Goal: Navigation & Orientation: Find specific page/section

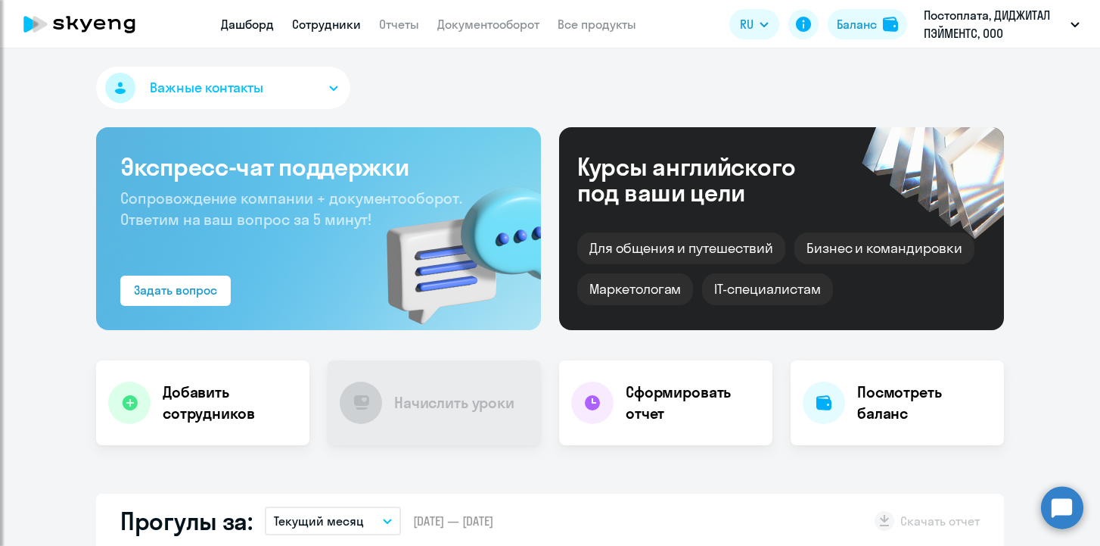
click at [337, 27] on link "Сотрудники" at bounding box center [326, 24] width 69 height 15
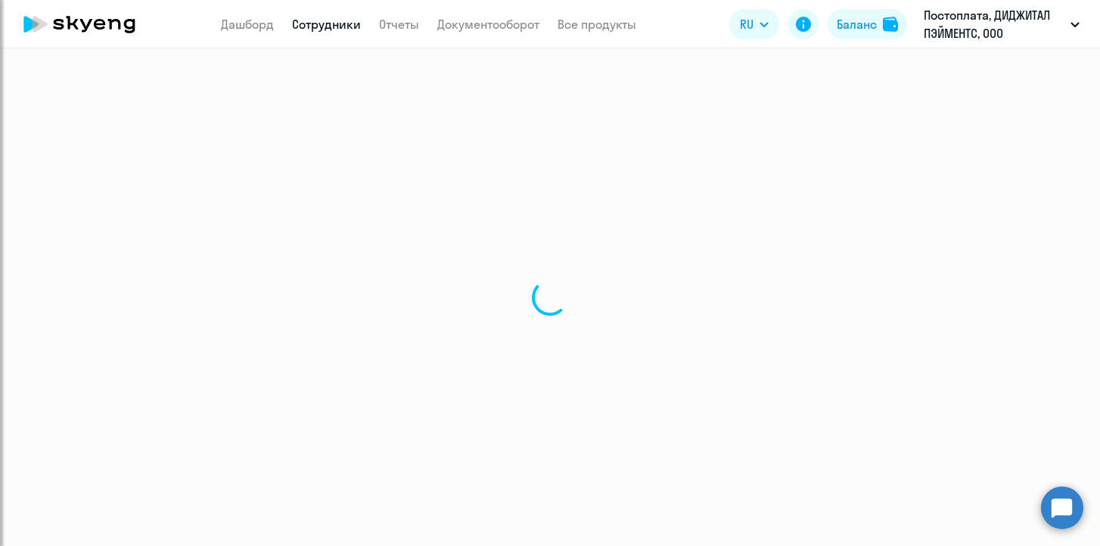
select select "30"
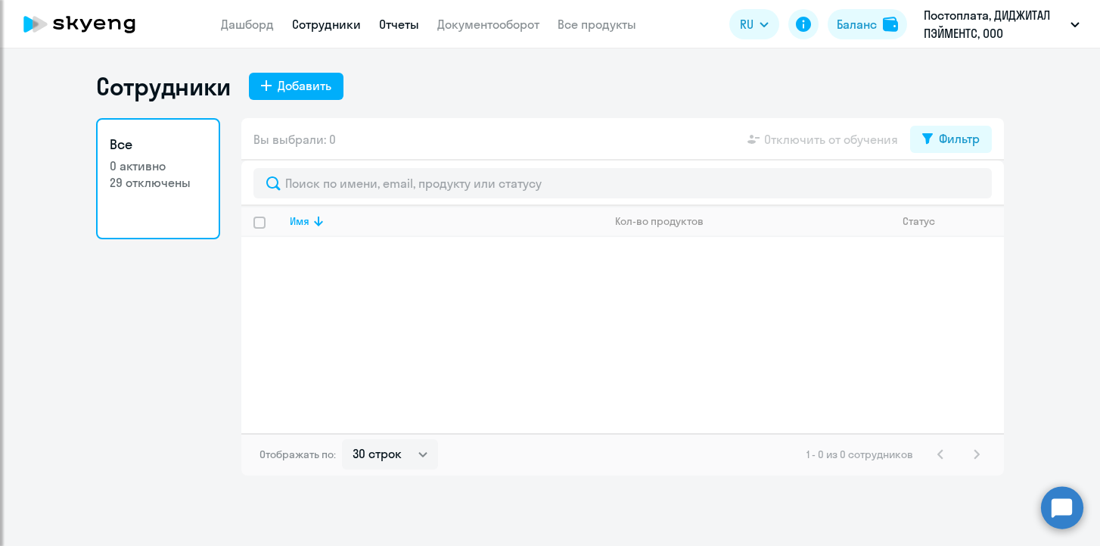
click at [412, 17] on link "Отчеты" at bounding box center [399, 24] width 40 height 15
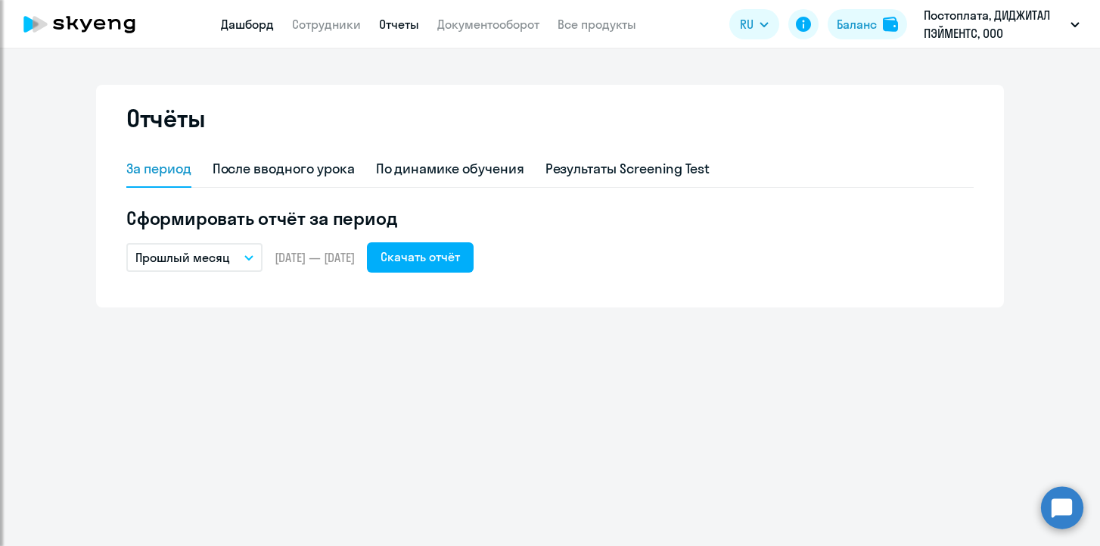
click at [255, 30] on link "Дашборд" at bounding box center [247, 24] width 53 height 15
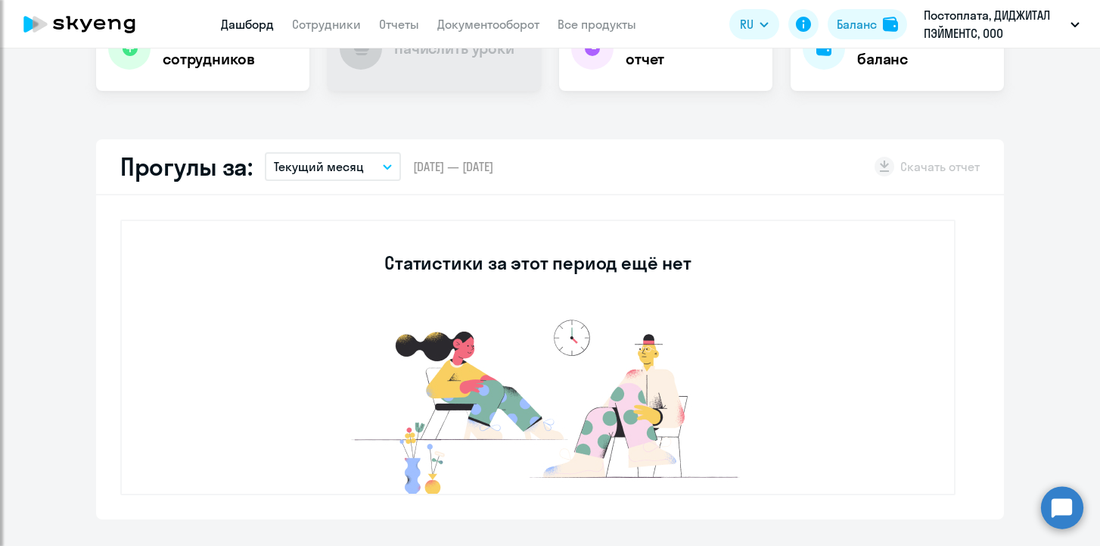
scroll to position [375, 0]
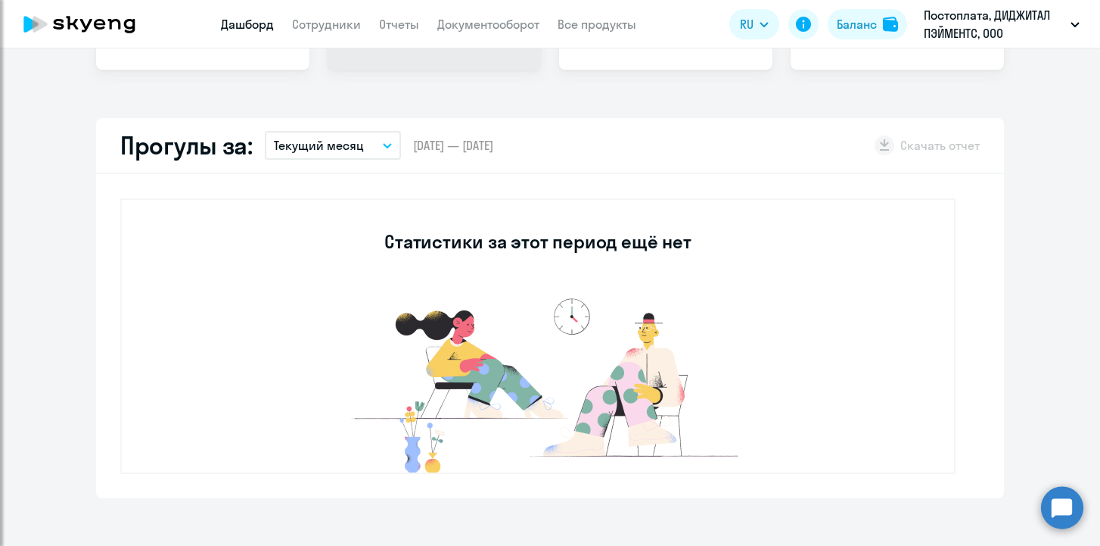
click at [384, 152] on button "Текущий месяц" at bounding box center [333, 145] width 136 height 29
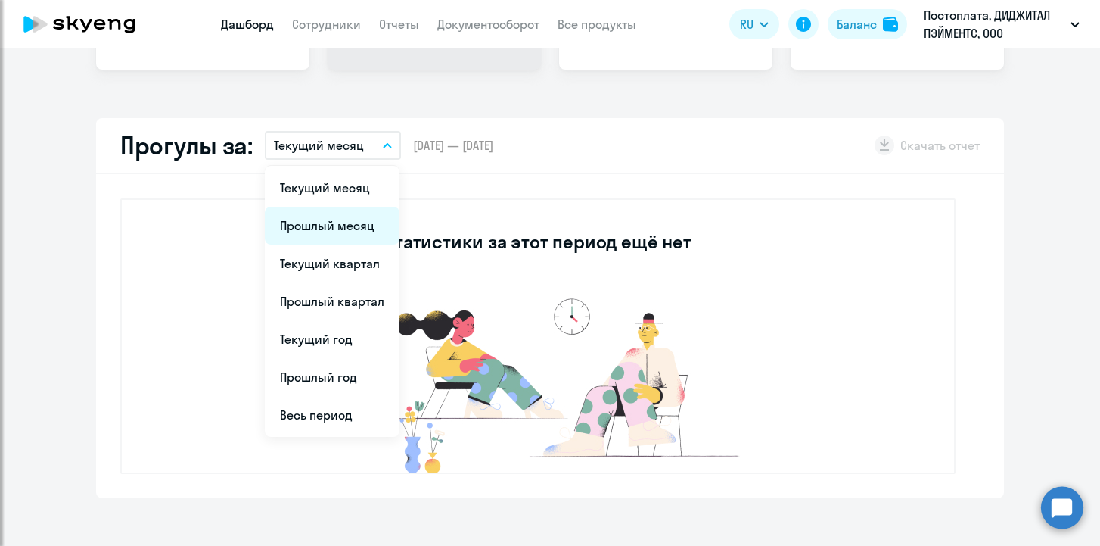
click at [341, 222] on li "Прошлый месяц" at bounding box center [332, 226] width 135 height 38
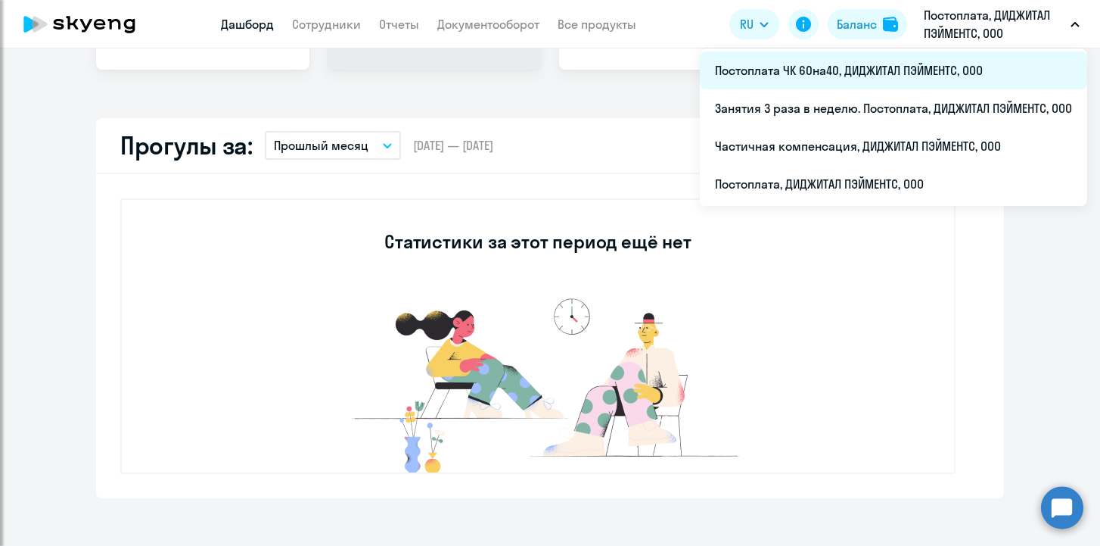
click at [916, 73] on li "Постоплата ЧК 60на40, ДИДЖИТАЛ ПЭЙМЕНТС, ООО" at bounding box center [893, 70] width 387 height 38
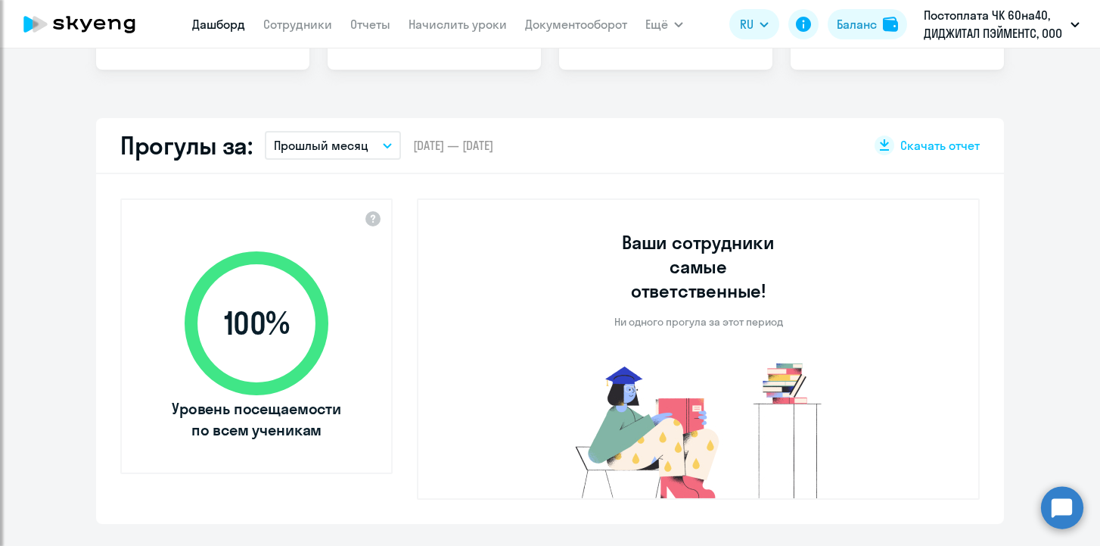
select select "30"
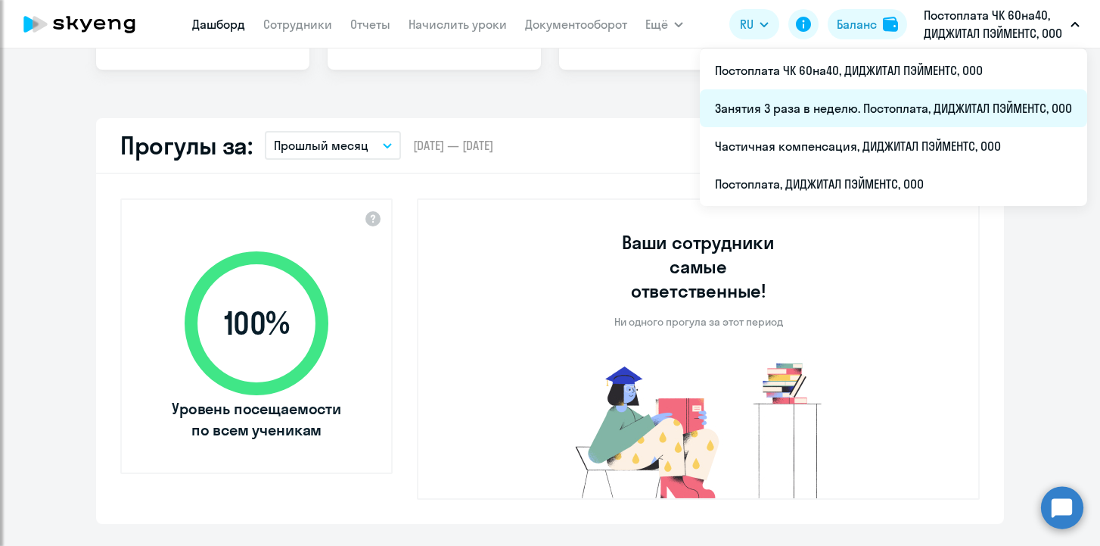
click at [971, 105] on li "Занятия 3 раза в неделю. Постоплата, ДИДЖИТАЛ ПЭЙМЕНТС, ООО" at bounding box center [893, 108] width 387 height 38
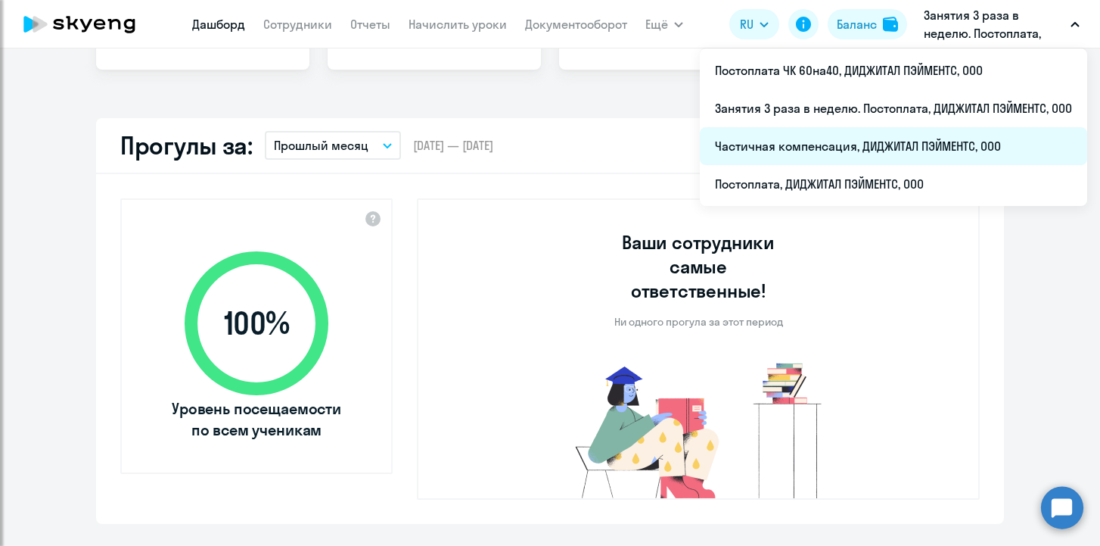
click at [952, 151] on li "Частичная компенсация, ДИДЖИТАЛ ПЭЙМЕНТС, ООО" at bounding box center [893, 146] width 387 height 38
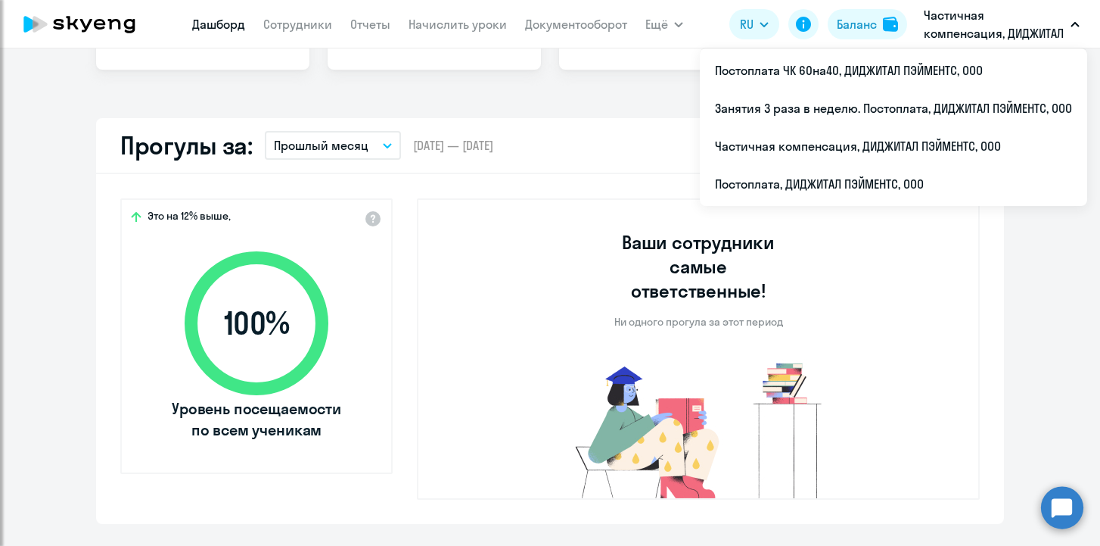
click at [975, 33] on p "Частичная компенсация, ДИДЖИТАЛ ПЭЙМЕНТС, ООО" at bounding box center [994, 24] width 141 height 36
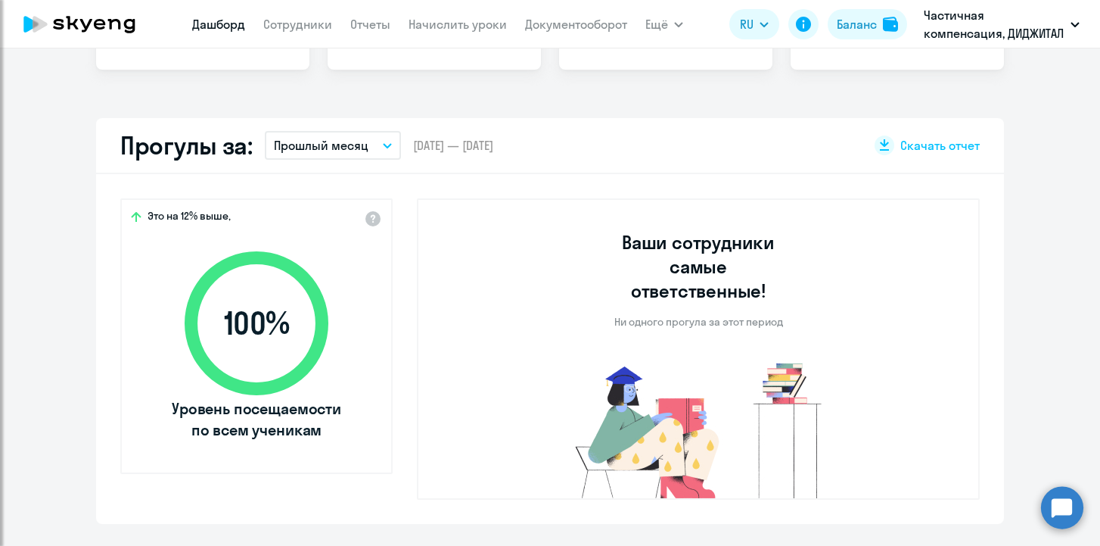
click at [975, 33] on p "Частичная компенсация, ДИДЖИТАЛ ПЭЙМЕНТС, ООО" at bounding box center [994, 24] width 141 height 36
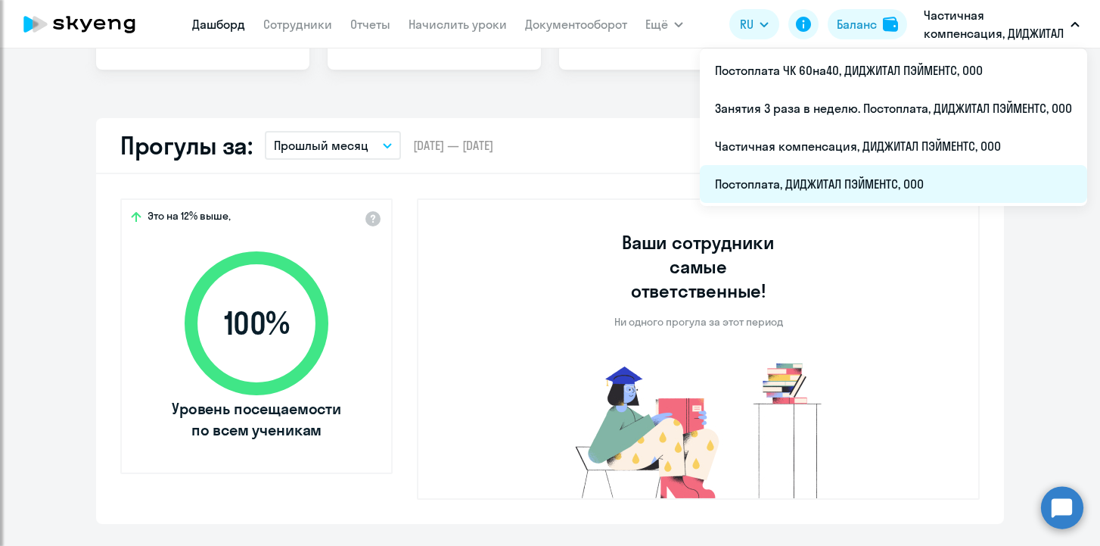
click at [876, 188] on li "Постоплата, ДИДЖИТАЛ ПЭЙМЕНТС, ООО" at bounding box center [893, 184] width 387 height 38
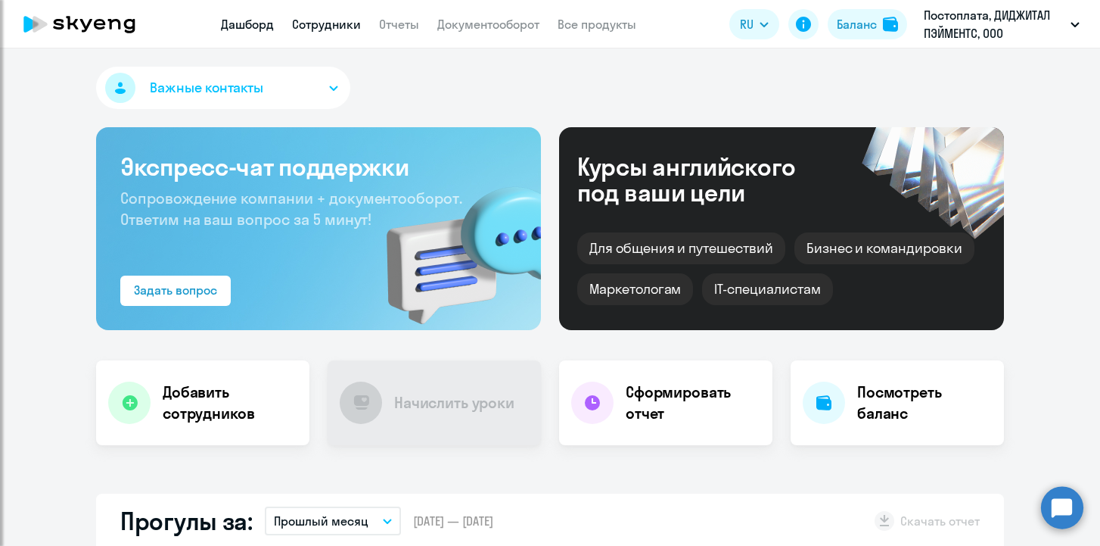
click at [320, 22] on link "Сотрудники" at bounding box center [326, 24] width 69 height 15
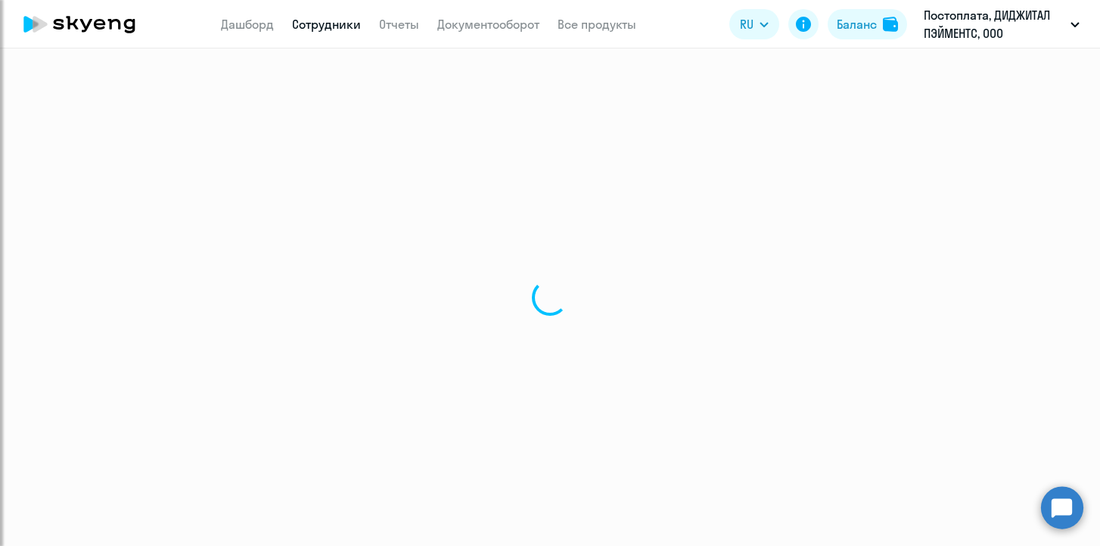
select select "30"
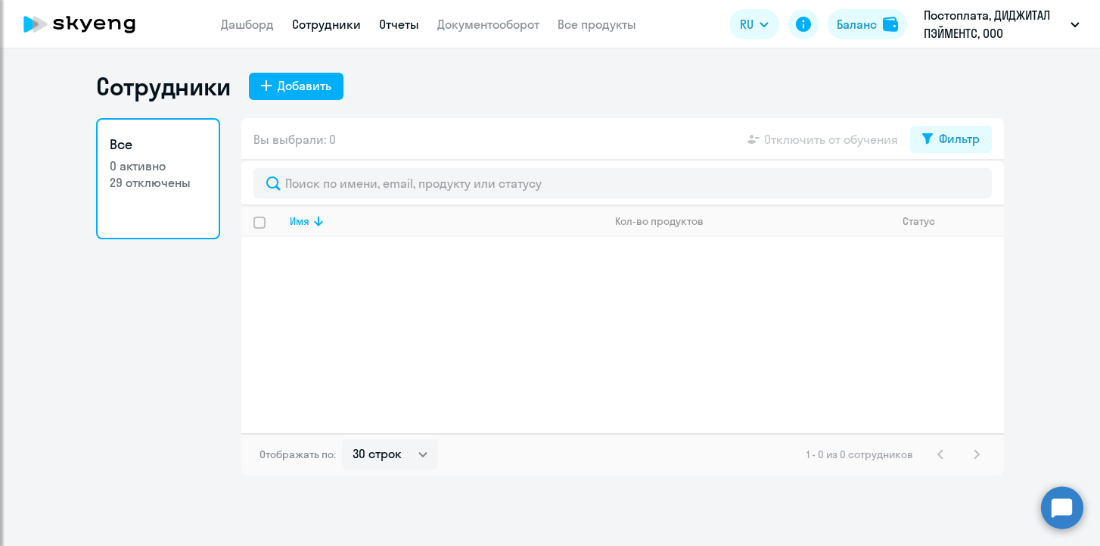
click at [395, 23] on link "Отчеты" at bounding box center [399, 24] width 40 height 15
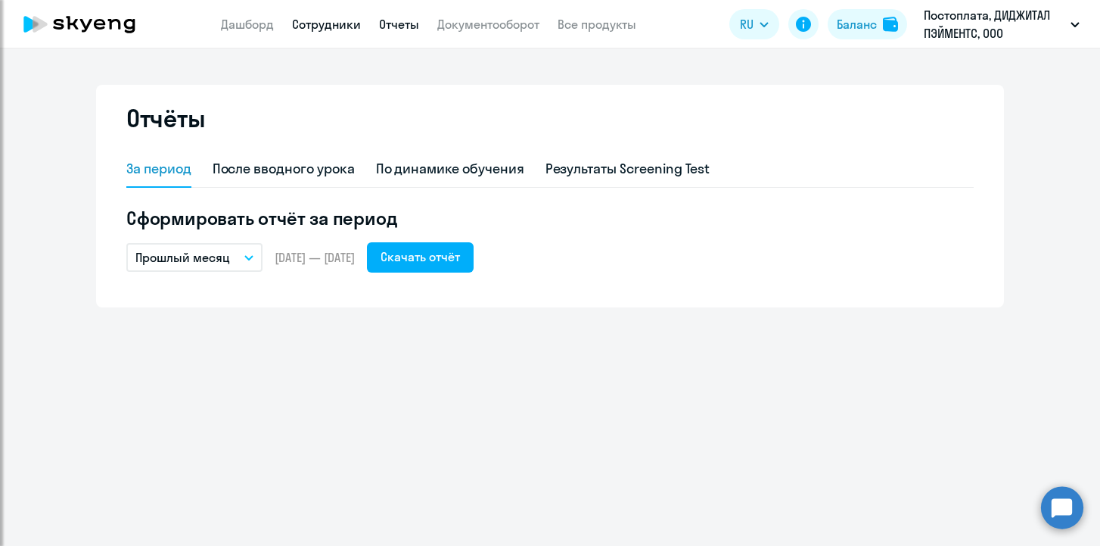
click at [318, 26] on link "Сотрудники" at bounding box center [326, 24] width 69 height 15
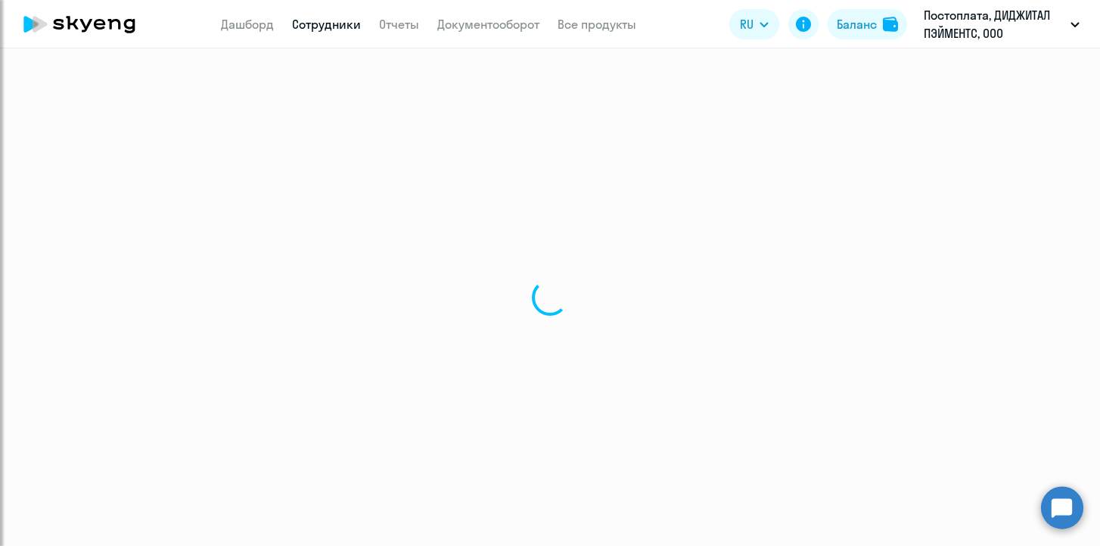
select select "30"
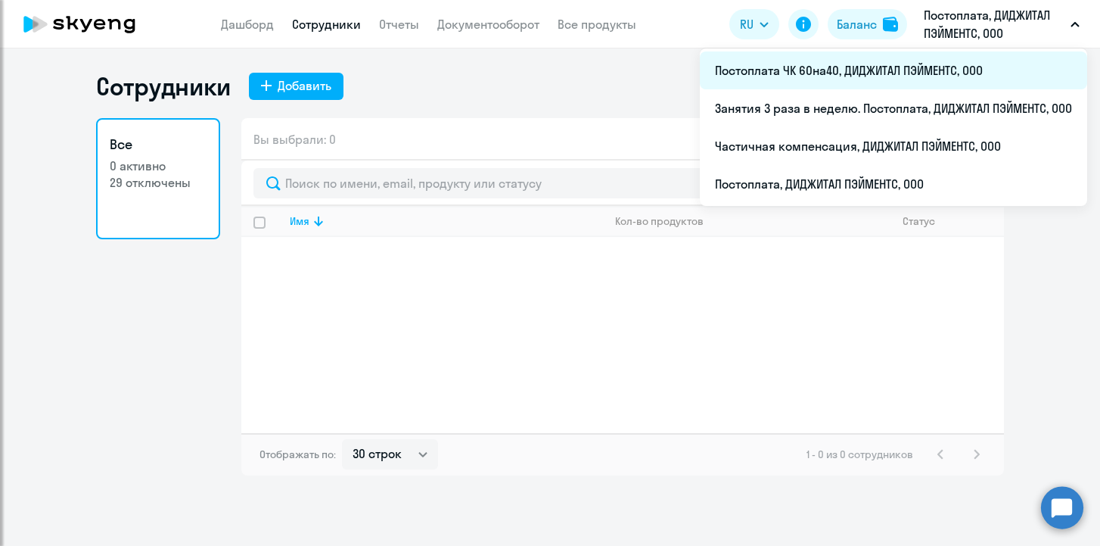
click at [865, 65] on li "Постоплата ЧК 60на40, ДИДЖИТАЛ ПЭЙМЕНТС, ООО" at bounding box center [893, 70] width 387 height 38
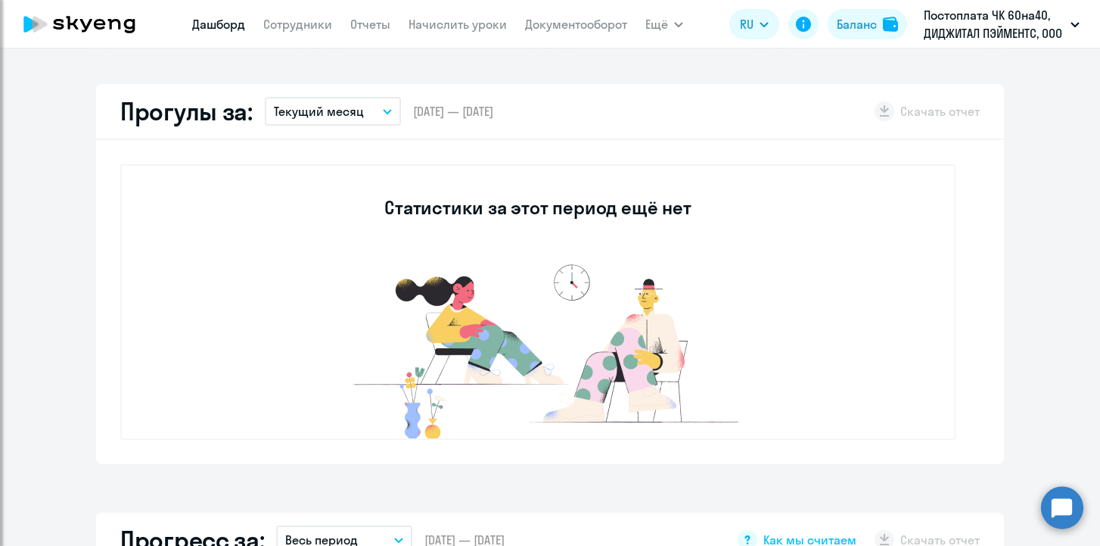
scroll to position [108, 0]
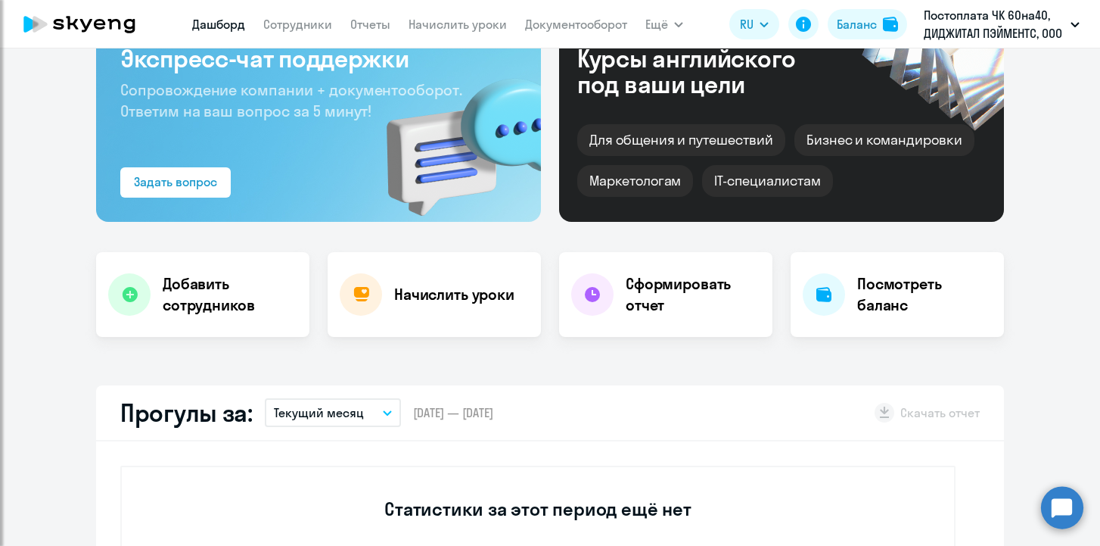
select select "30"
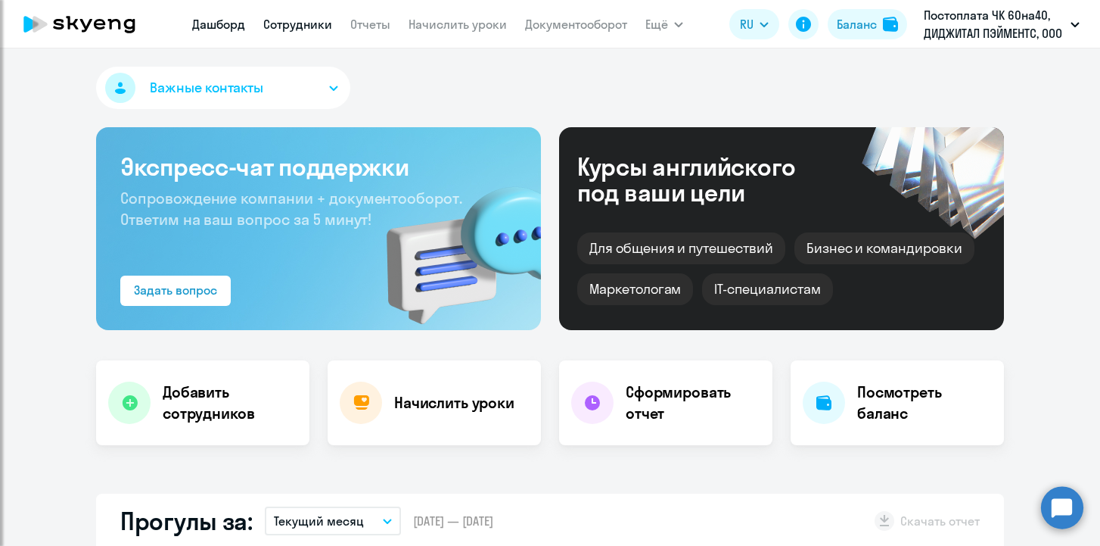
click at [296, 28] on link "Сотрудники" at bounding box center [297, 24] width 69 height 15
select select "30"
